Goal: Task Accomplishment & Management: Use online tool/utility

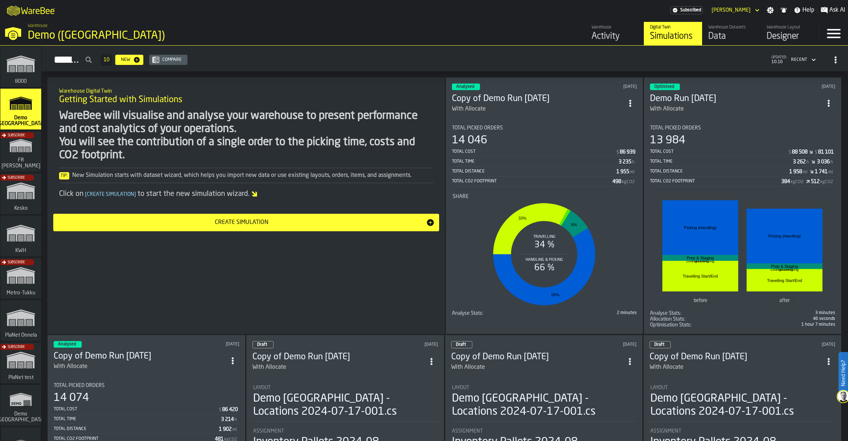
click at [20, 233] on polygon "link-to-/wh/i/4fb45246-3b77-4bb5-b880-c337c3c5facb/simulations" at bounding box center [20, 233] width 27 height 15
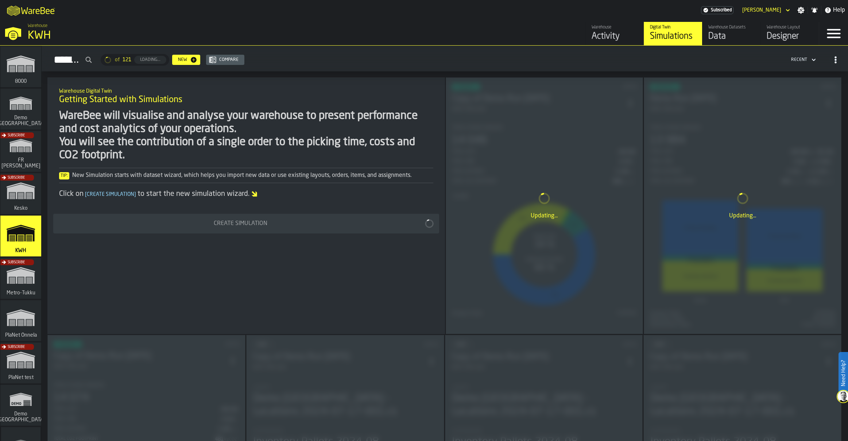
click at [9, 33] on icon "button-toggle-Close —> Warehouse Menu" at bounding box center [12, 31] width 17 height 17
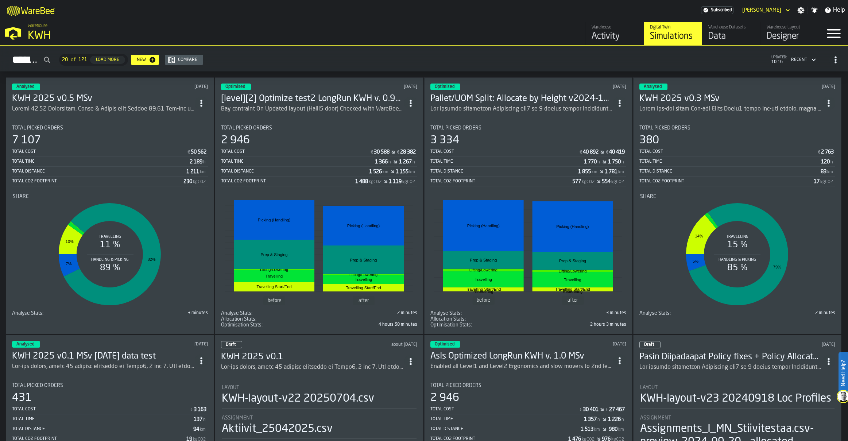
click at [204, 102] on icon "ItemListCard-DashboardItemContainer" at bounding box center [201, 103] width 7 height 7
click at [190, 151] on div "Duplicate" at bounding box center [187, 151] width 38 height 9
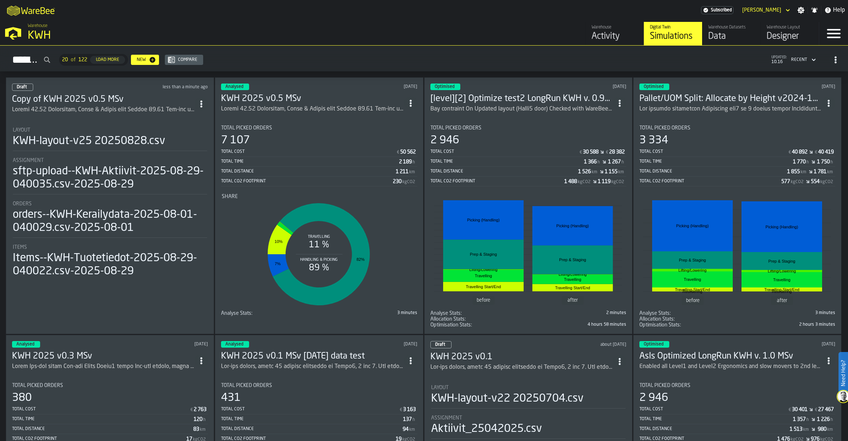
click at [75, 97] on h3 "Copy of KWH 2025 v0.5 MSv" at bounding box center [103, 100] width 183 height 12
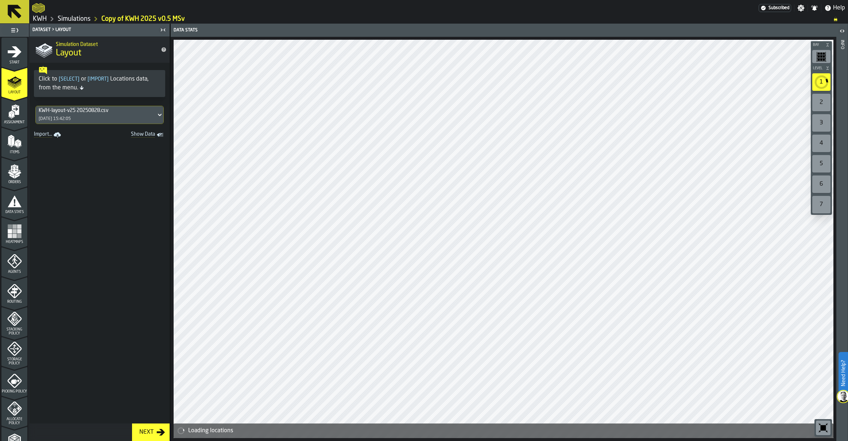
click at [3, 59] on div "Start" at bounding box center [14, 54] width 26 height 20
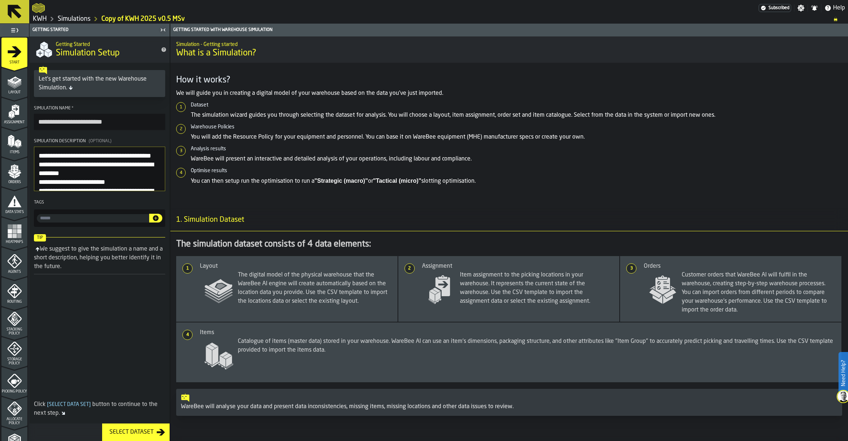
click at [56, 121] on input "**********" at bounding box center [99, 122] width 131 height 16
click at [61, 120] on input "**********" at bounding box center [99, 122] width 131 height 16
type input "**********"
click at [39, 157] on textarea "Simulation Description (Optional)" at bounding box center [99, 169] width 131 height 44
click at [11, 83] on icon "menu Layout" at bounding box center [10, 81] width 7 height 5
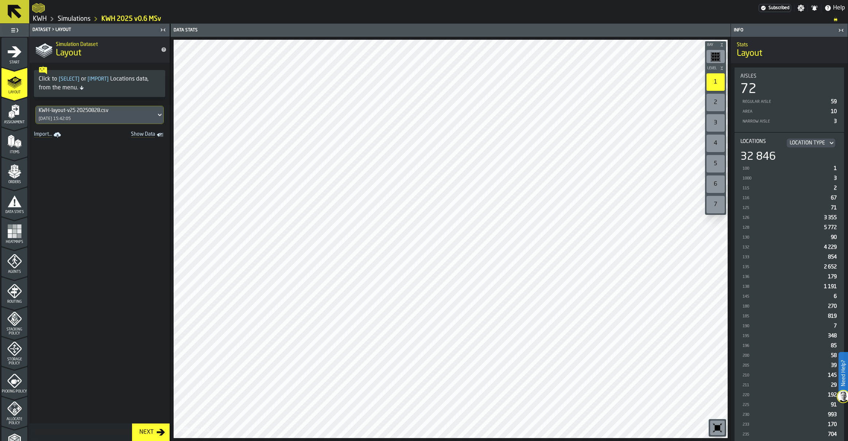
click at [7, 118] on icon "menu Assignment" at bounding box center [14, 111] width 15 height 15
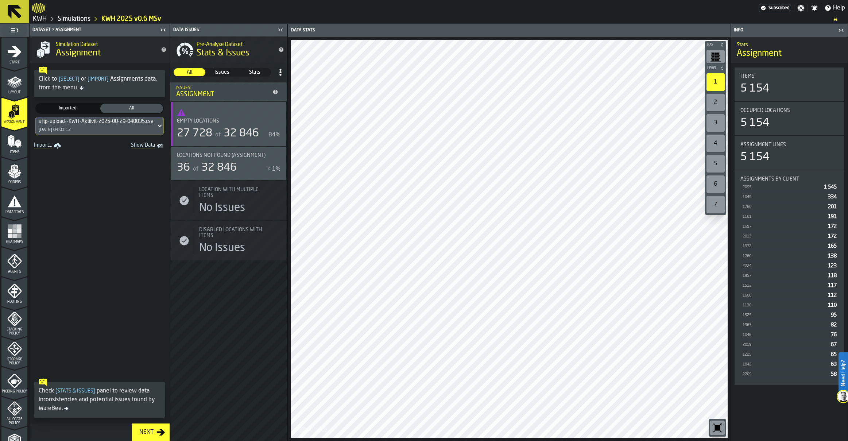
click at [101, 126] on div "sftp-upload--KWH-Aktiivit-2025-08-29-040035.csv-2025-08-29 [DATE] 04:01:12" at bounding box center [96, 125] width 120 height 17
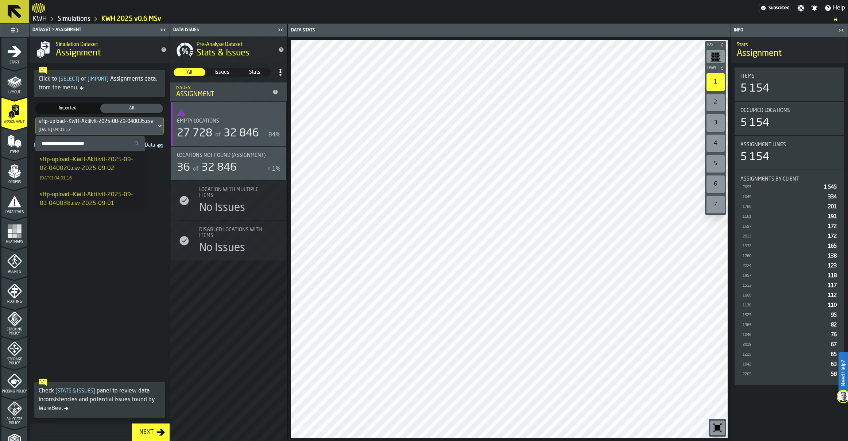
click at [85, 160] on div "sftp-upload--KWH-Aktiivit-2025-09-02-040020.csv-2025-09-02" at bounding box center [90, 163] width 101 height 17
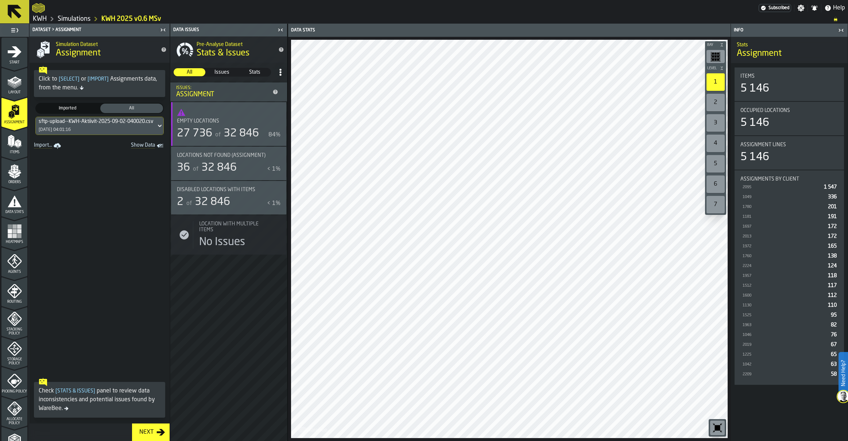
click at [254, 188] on div "Disabled locations with Items" at bounding box center [224, 190] width 95 height 6
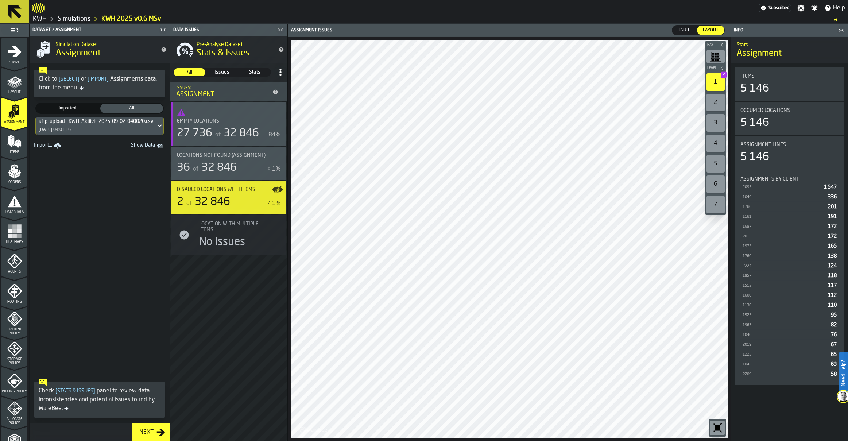
click at [677, 30] on span "Table" at bounding box center [684, 30] width 18 height 7
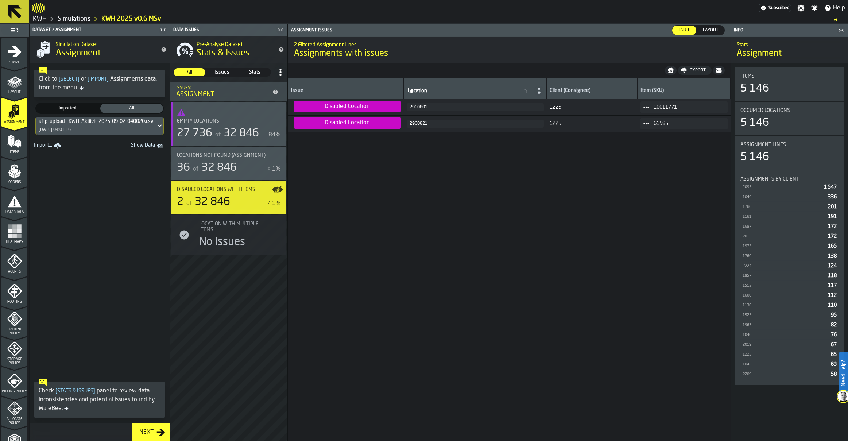
click at [12, 147] on icon "menu Items" at bounding box center [14, 141] width 15 height 15
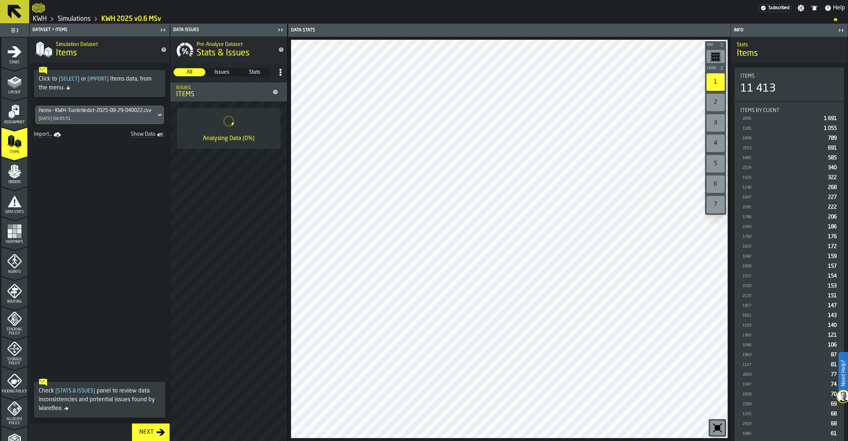
click at [73, 114] on div "Items--KWH-Tuotetiedot-2025-08-29-040022.csv-2025-08-29 [DATE] 04:05:51" at bounding box center [96, 114] width 120 height 17
click at [62, 153] on div "Items--KWH-Tuotetiedot-2025-09-02-040009.csv-2025-09-02" at bounding box center [90, 152] width 101 height 17
